Goal: Information Seeking & Learning: Compare options

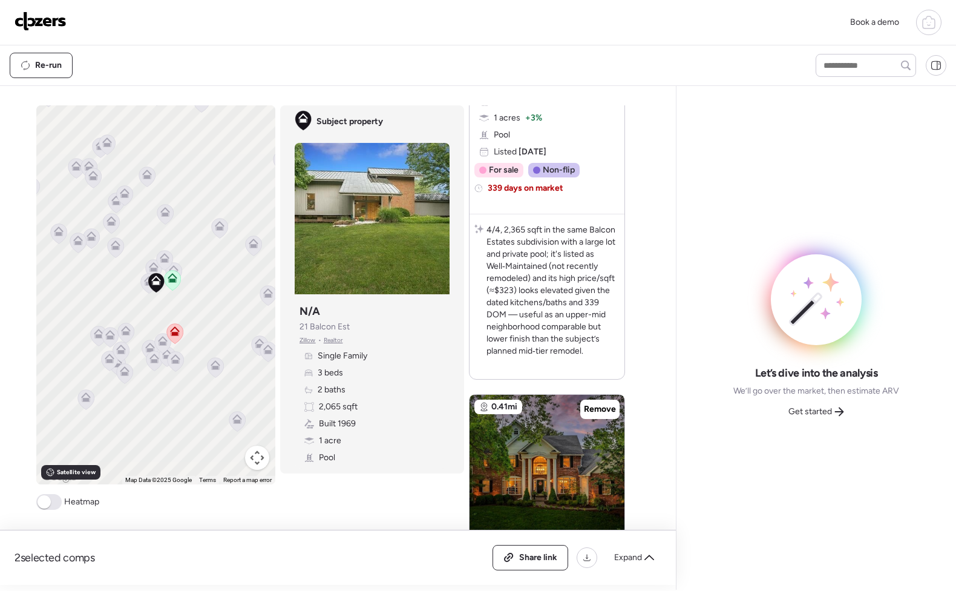
scroll to position [314, 0]
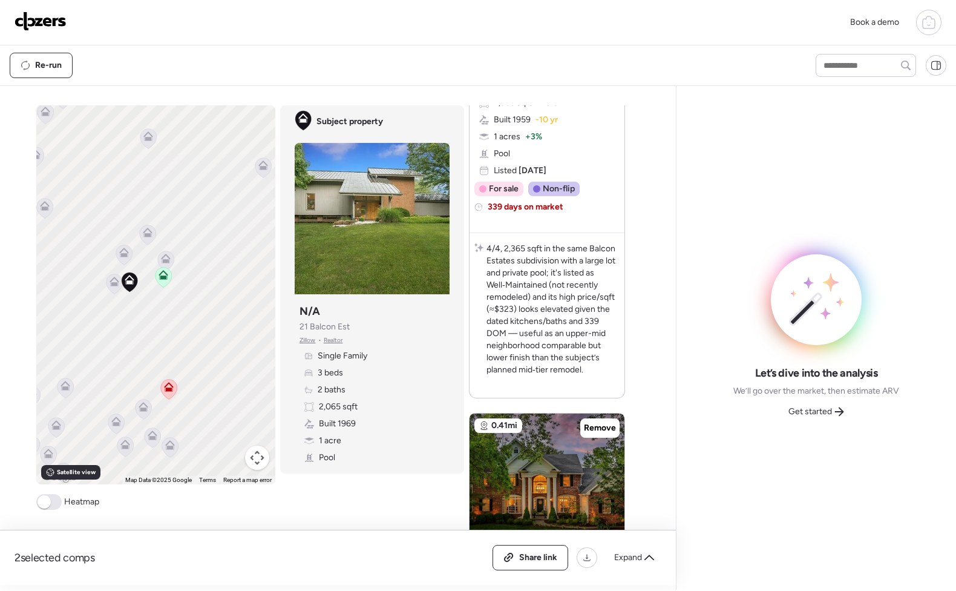
drag, startPoint x: 191, startPoint y: 275, endPoint x: 240, endPoint y: 292, distance: 51.9
click at [240, 291] on div "To activate drag with keyboard, press Alt + Enter. Once in keyboard drag state,…" at bounding box center [155, 294] width 239 height 379
click at [168, 260] on icon at bounding box center [173, 259] width 10 height 10
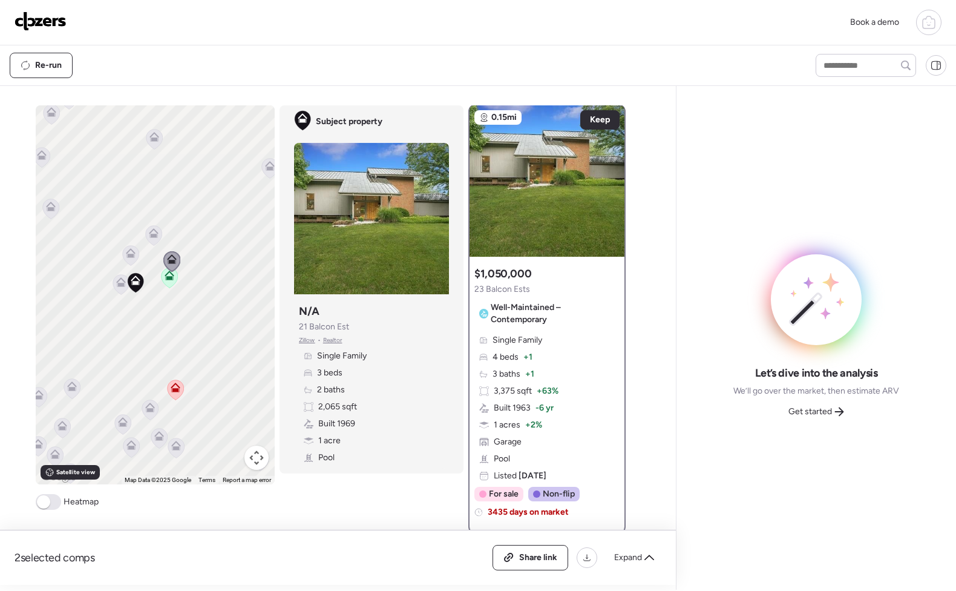
scroll to position [0, 0]
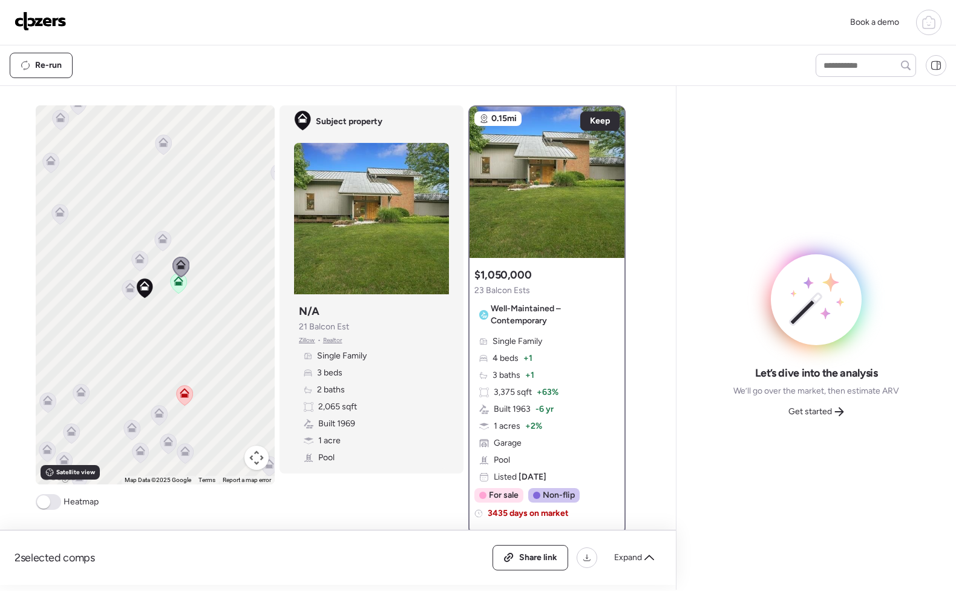
drag, startPoint x: 188, startPoint y: 251, endPoint x: 202, endPoint y: 257, distance: 15.2
click at [202, 257] on div "To activate drag with keyboard, press Alt + Enter. Once in keyboard drag state,…" at bounding box center [155, 294] width 239 height 379
click at [160, 243] on icon at bounding box center [163, 241] width 8 height 4
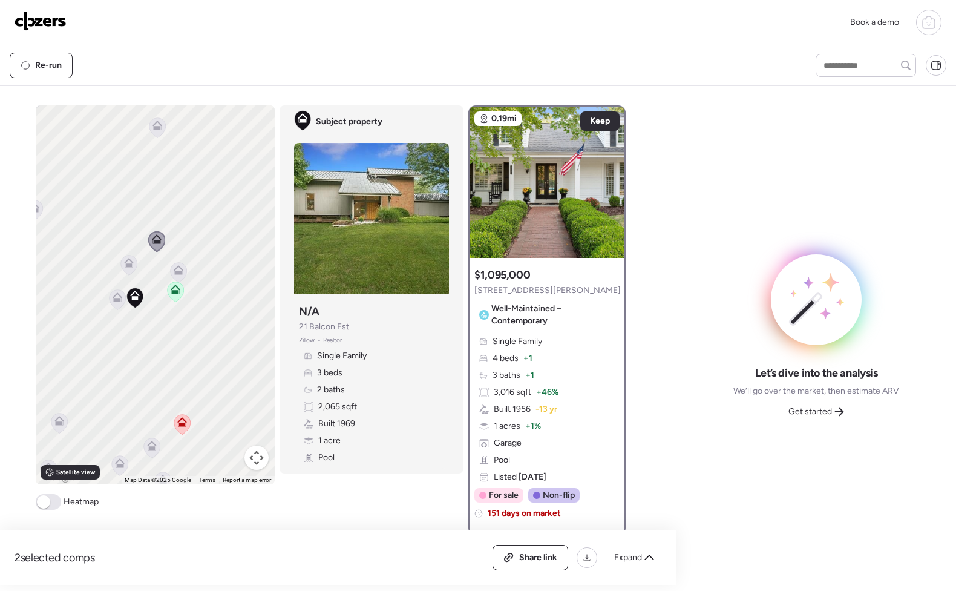
drag, startPoint x: 192, startPoint y: 252, endPoint x: 168, endPoint y: 269, distance: 29.5
click at [207, 265] on div "To activate drag with keyboard, press Alt + Enter. Once in keyboard drag state,…" at bounding box center [155, 294] width 239 height 379
click at [120, 265] on icon at bounding box center [128, 265] width 16 height 20
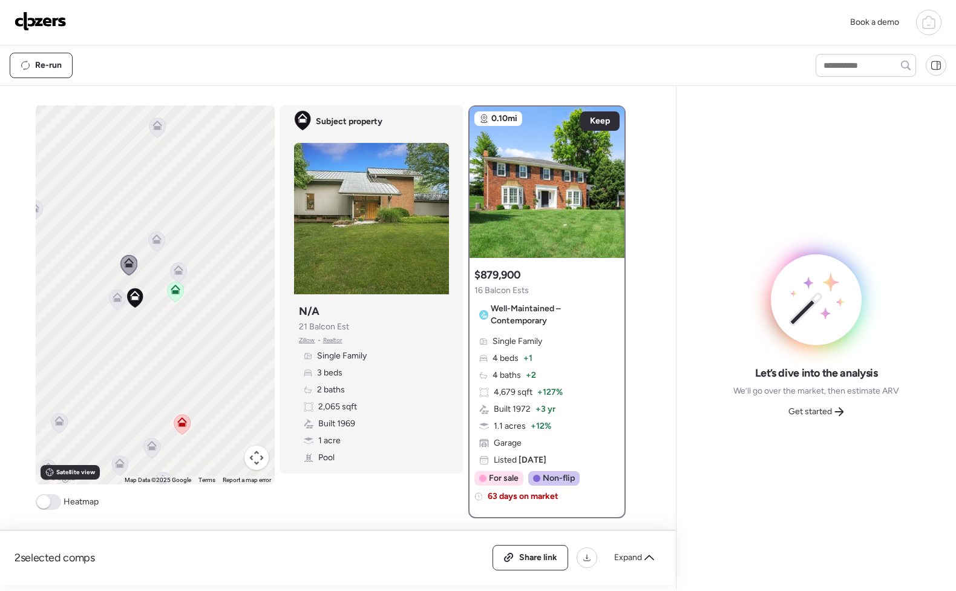
scroll to position [574, 0]
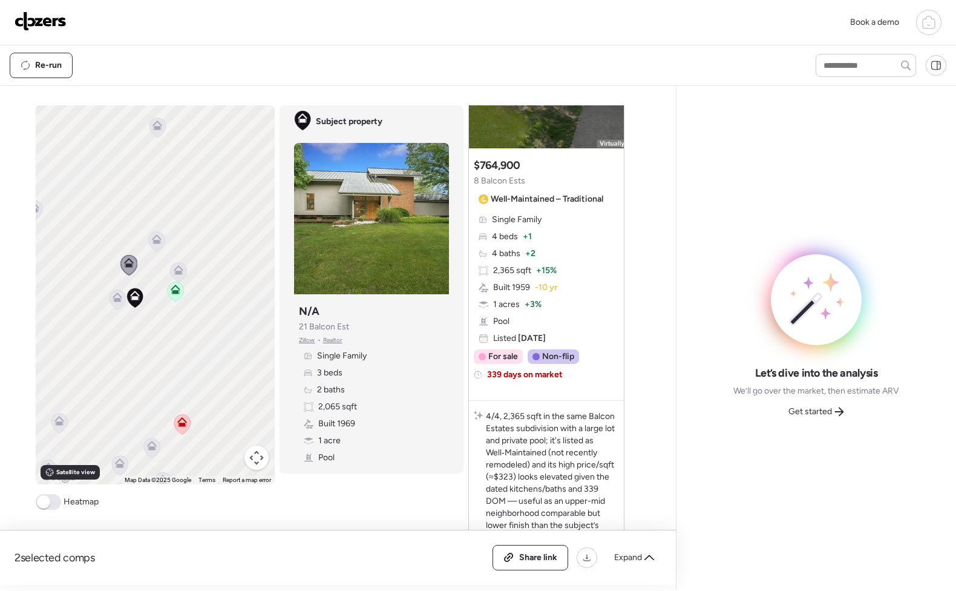
drag, startPoint x: 185, startPoint y: 300, endPoint x: 223, endPoint y: 334, distance: 51.4
click at [223, 334] on div "To activate drag with keyboard, press Alt + Enter. Once in keyboard drag state,…" at bounding box center [155, 294] width 239 height 379
drag, startPoint x: 163, startPoint y: 311, endPoint x: 178, endPoint y: 328, distance: 22.3
click at [178, 328] on div "To activate drag with keyboard, press Alt + Enter. Once in keyboard drag state,…" at bounding box center [155, 294] width 239 height 379
click at [186, 306] on icon at bounding box center [190, 305] width 9 height 5
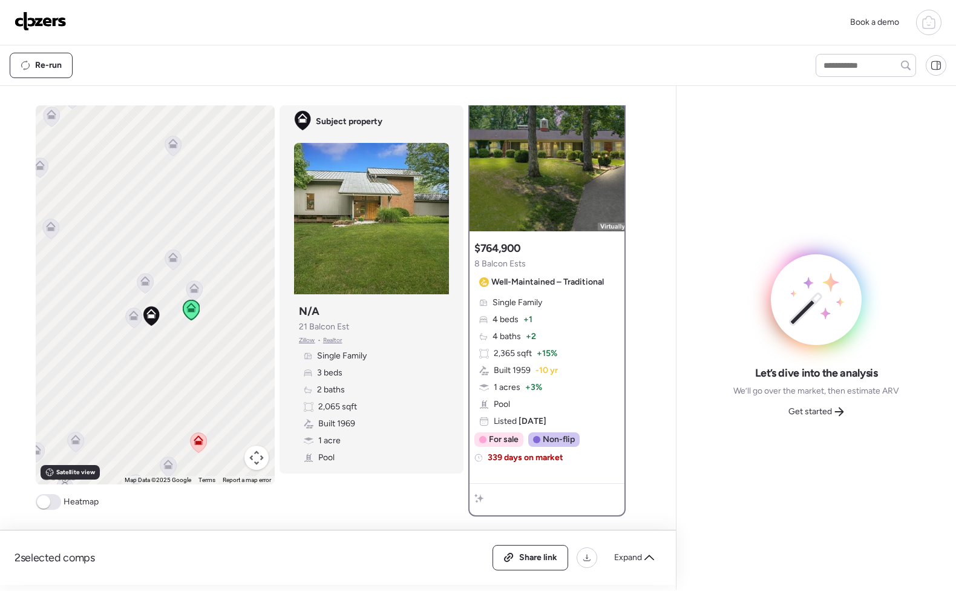
scroll to position [0, 0]
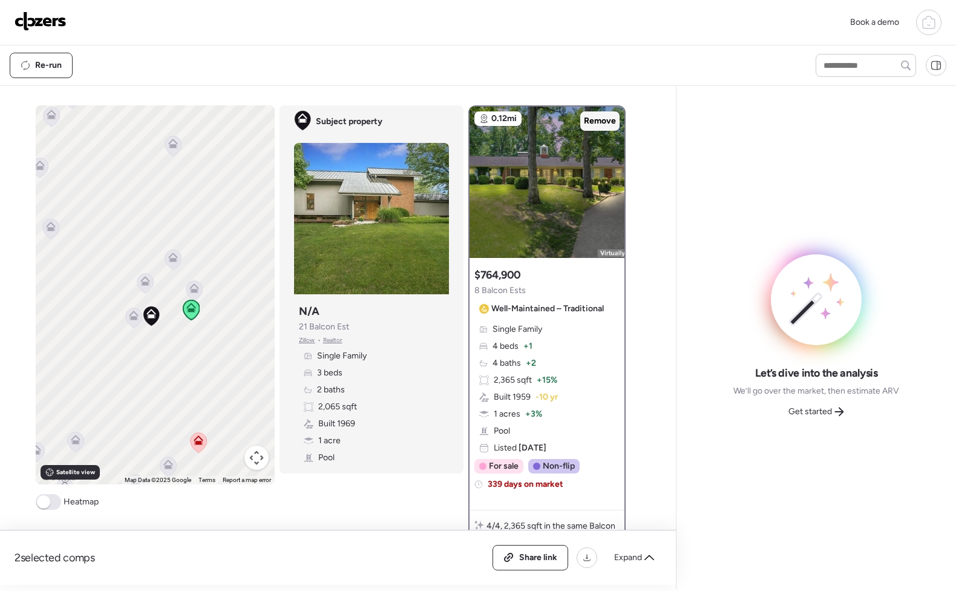
click at [606, 126] on span "Remove" at bounding box center [600, 121] width 32 height 12
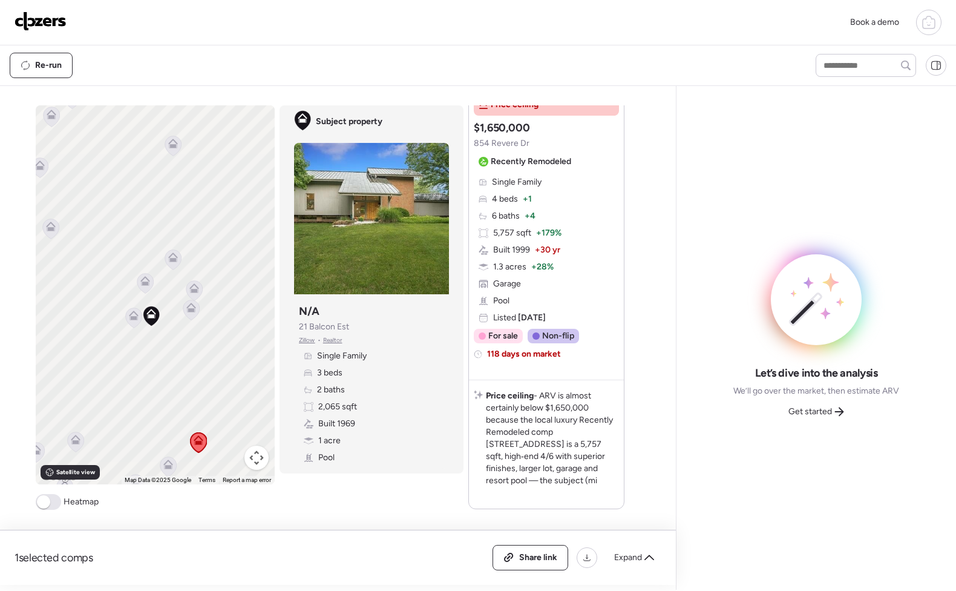
scroll to position [796, 0]
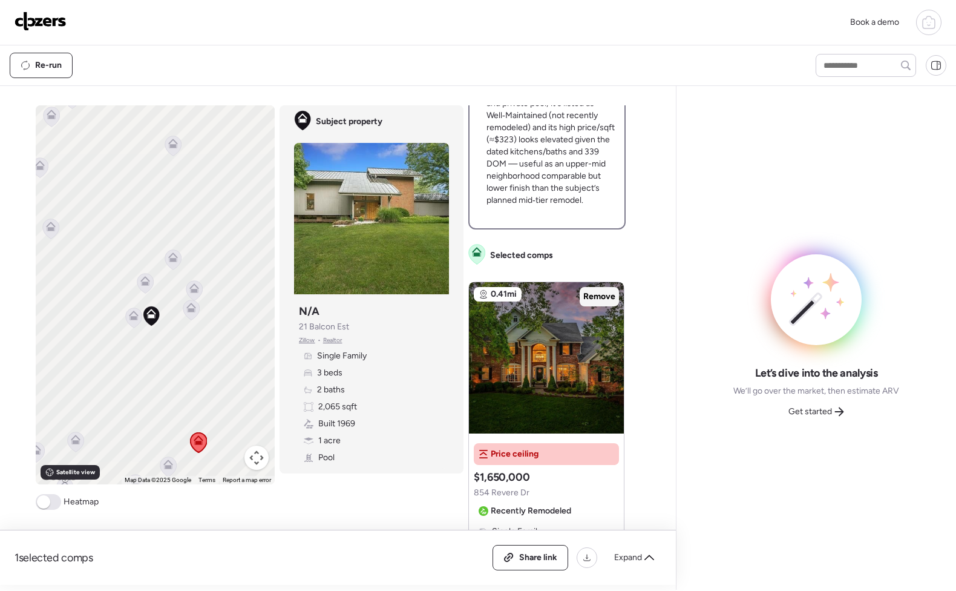
click at [594, 293] on span "Remove" at bounding box center [599, 296] width 32 height 12
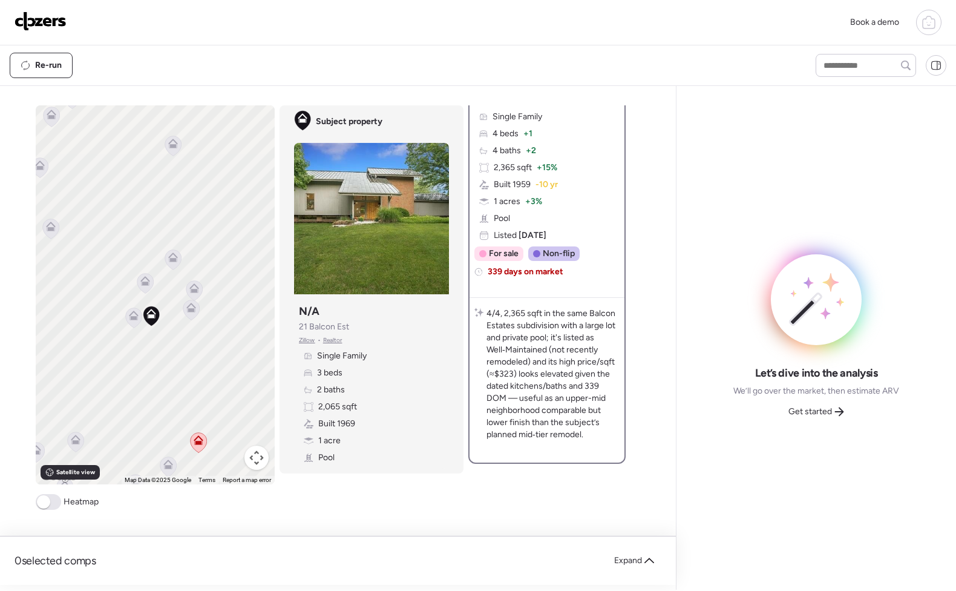
scroll to position [212, 0]
drag, startPoint x: 172, startPoint y: 346, endPoint x: 218, endPoint y: 395, distance: 66.4
click at [218, 395] on div "To activate drag with keyboard, press Alt + Enter. Once in keyboard drag state,…" at bounding box center [155, 294] width 239 height 379
click at [181, 372] on icon at bounding box center [181, 369] width 16 height 20
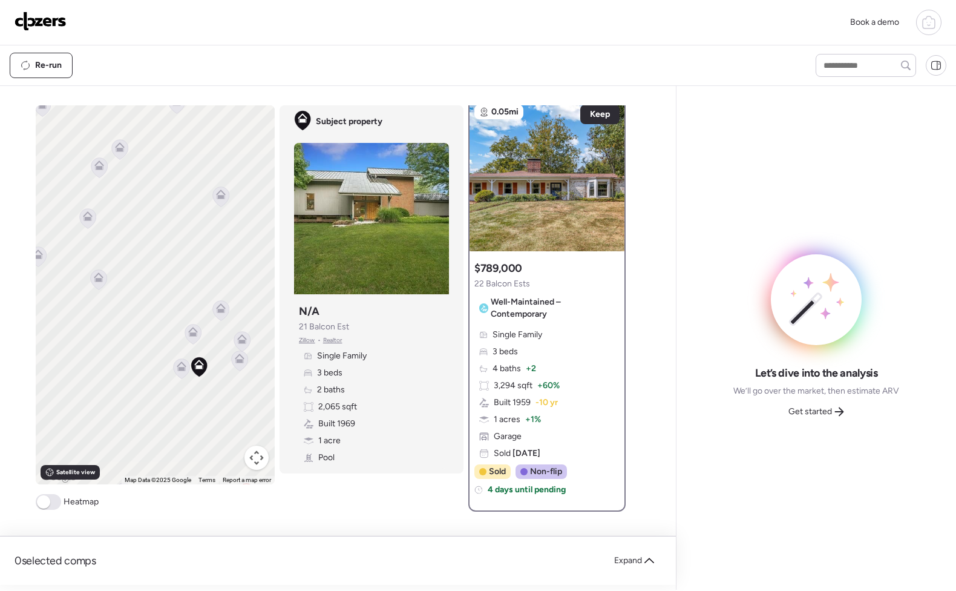
scroll to position [0, 0]
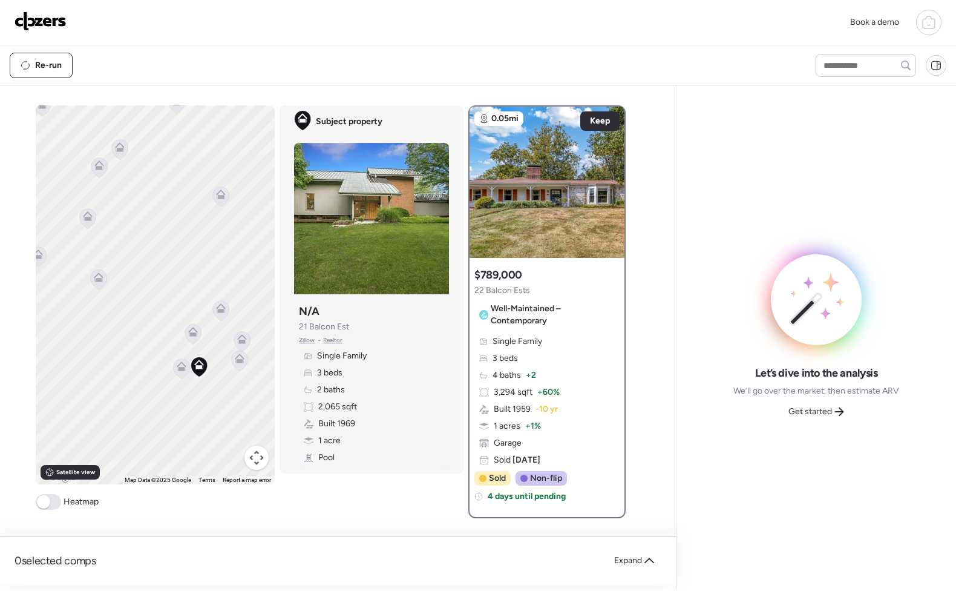
click at [177, 371] on icon at bounding box center [181, 369] width 16 height 20
click at [177, 369] on icon at bounding box center [181, 369] width 8 height 4
drag, startPoint x: 194, startPoint y: 383, endPoint x: 220, endPoint y: 408, distance: 35.5
click at [220, 408] on div "To activate drag with keyboard, press Alt + Enter. Once in keyboard drag state,…" at bounding box center [155, 294] width 239 height 379
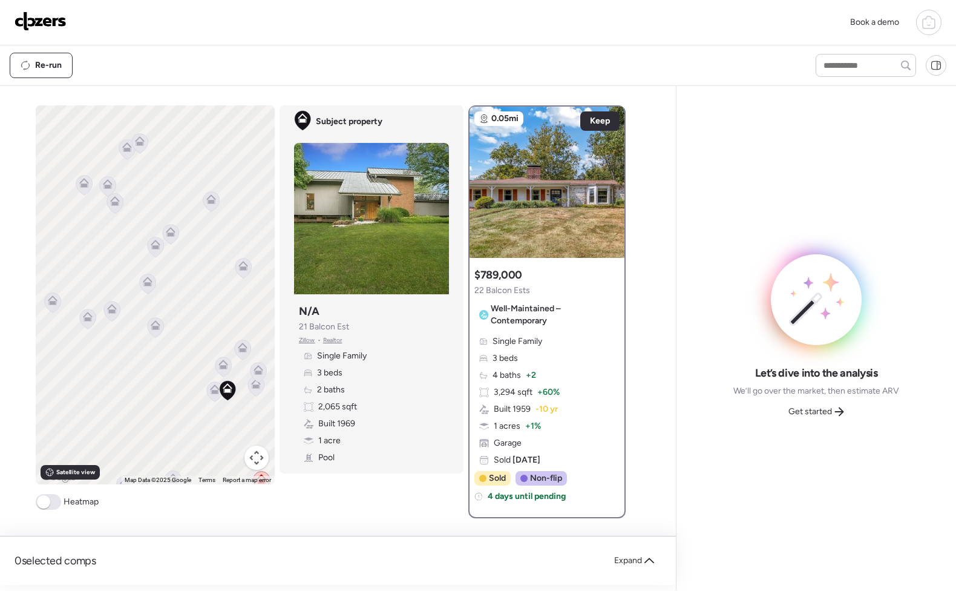
drag, startPoint x: 223, startPoint y: 416, endPoint x: 195, endPoint y: 399, distance: 32.1
click at [195, 399] on div "To activate drag with keyboard, press Alt + Enter. Once in keyboard drag state,…" at bounding box center [155, 294] width 239 height 379
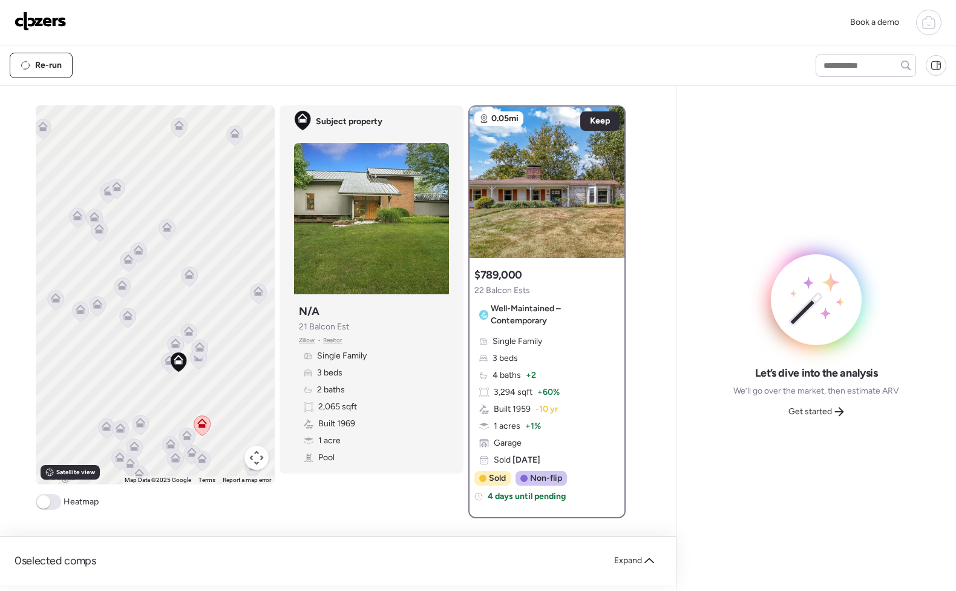
click at [202, 425] on icon at bounding box center [202, 426] width 16 height 20
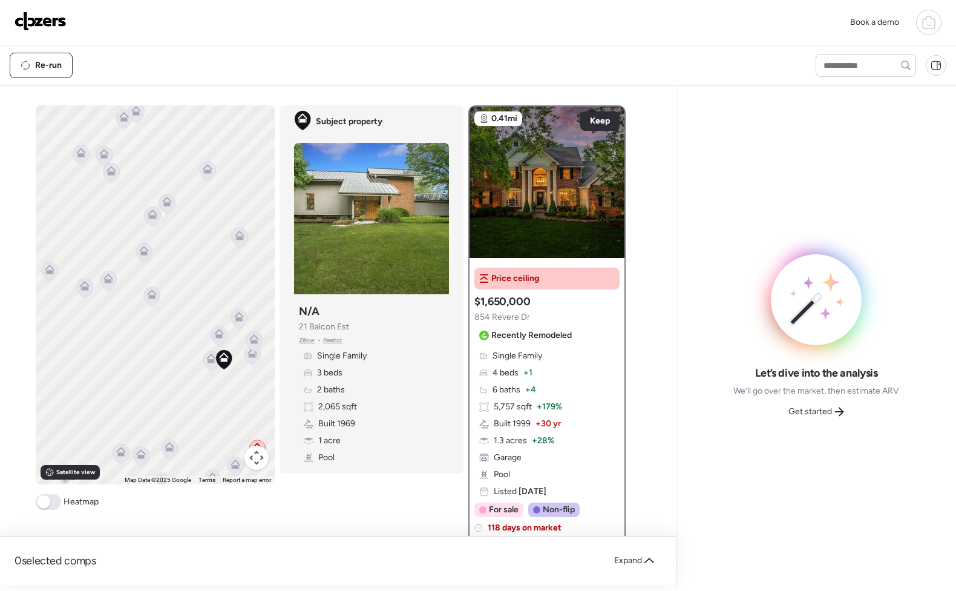
drag, startPoint x: 123, startPoint y: 373, endPoint x: 157, endPoint y: 367, distance: 34.3
click at [157, 367] on div "To activate drag with keyboard, press Alt + Enter. Once in keyboard drag state,…" at bounding box center [155, 294] width 239 height 379
click at [83, 291] on icon at bounding box center [84, 288] width 16 height 20
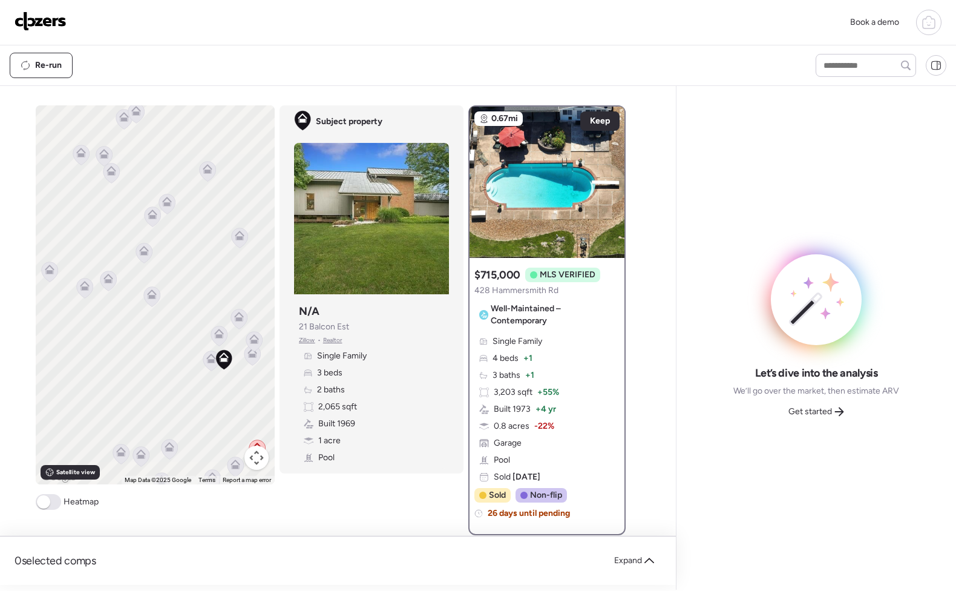
click at [43, 499] on span at bounding box center [43, 501] width 13 height 13
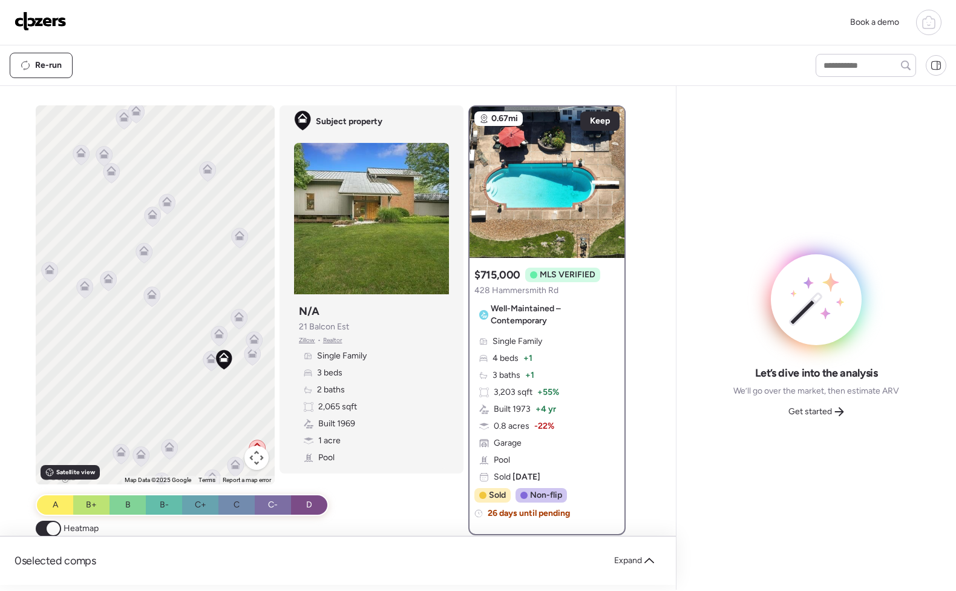
click at [146, 411] on div "To activate drag with keyboard, press Alt + Enter. Once in keyboard drag state,…" at bounding box center [155, 294] width 239 height 379
click at [206, 363] on icon at bounding box center [211, 361] width 16 height 20
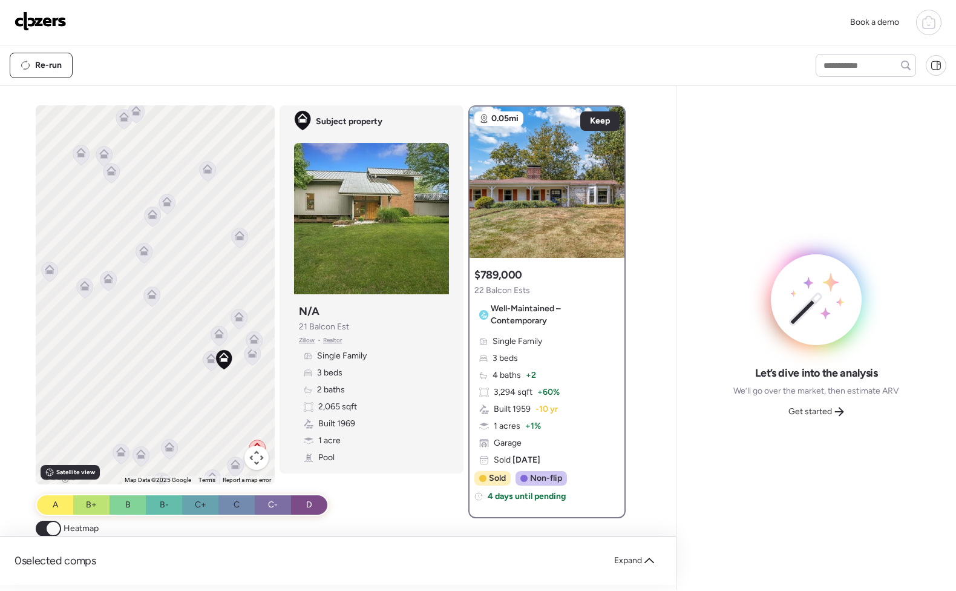
click at [206, 363] on icon at bounding box center [211, 361] width 16 height 20
click at [64, 499] on div "A" at bounding box center [55, 504] width 36 height 19
click at [86, 503] on span "B+" at bounding box center [91, 505] width 11 height 12
click at [140, 510] on div "B" at bounding box center [128, 504] width 36 height 19
click at [160, 507] on span "B-" at bounding box center [164, 505] width 9 height 12
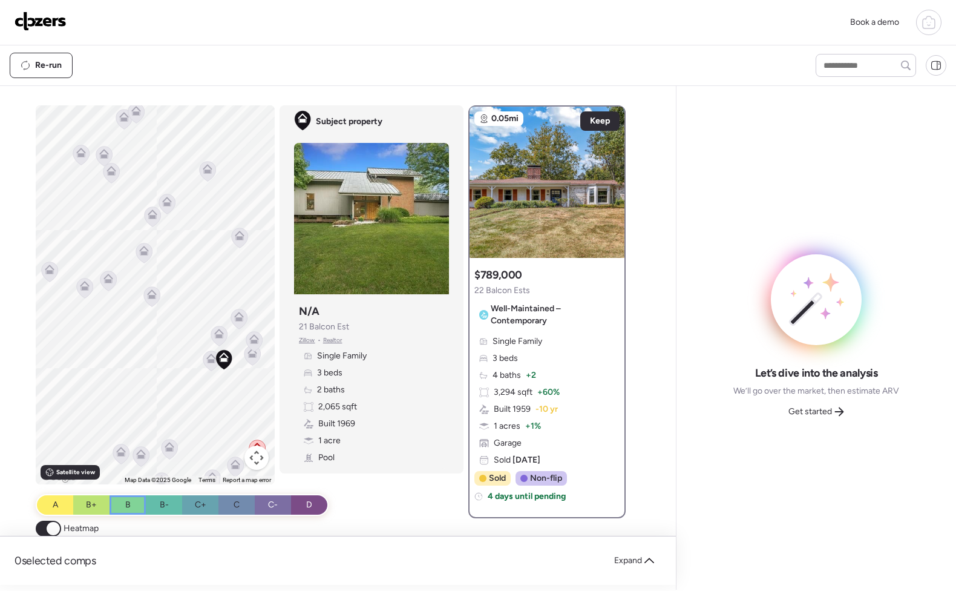
click at [110, 502] on div "B" at bounding box center [128, 504] width 36 height 19
click at [76, 501] on div "B+" at bounding box center [91, 504] width 36 height 19
click at [56, 500] on div "A" at bounding box center [55, 504] width 36 height 19
click at [90, 506] on span "B+" at bounding box center [91, 505] width 11 height 12
click at [177, 353] on div "To activate drag with keyboard, press Alt + Enter. Once in keyboard drag state,…" at bounding box center [155, 294] width 239 height 379
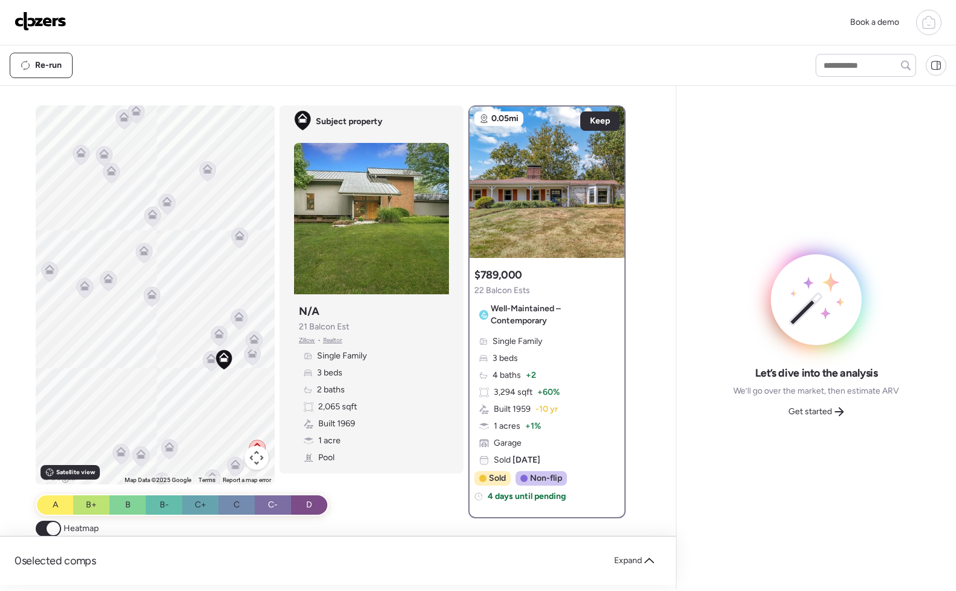
click at [225, 359] on icon at bounding box center [223, 360] width 16 height 20
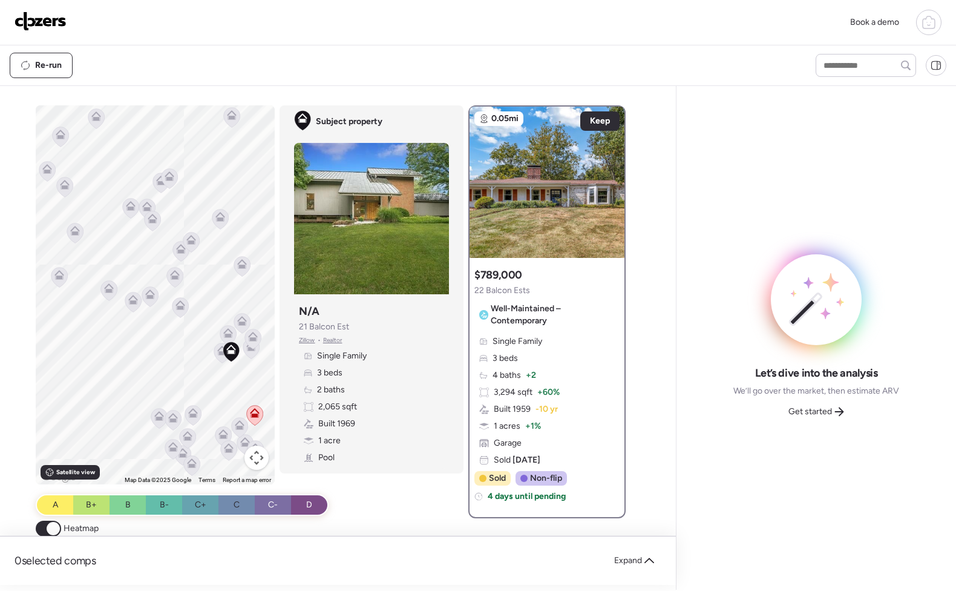
drag, startPoint x: 236, startPoint y: 293, endPoint x: 224, endPoint y: 293, distance: 12.1
click at [224, 293] on div "To activate drag with keyboard, press Alt + Enter. Once in keyboard drag state,…" at bounding box center [155, 294] width 239 height 379
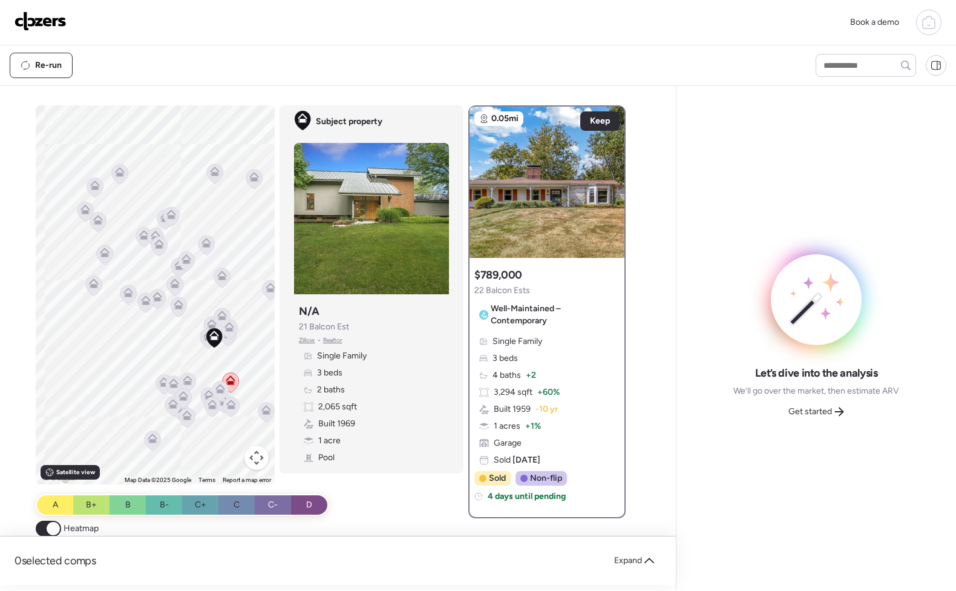
drag, startPoint x: 237, startPoint y: 290, endPoint x: 224, endPoint y: 300, distance: 15.5
click at [224, 300] on div "To activate drag with keyboard, press Alt + Enter. Once in keyboard drag state,…" at bounding box center [155, 294] width 239 height 379
